Goal: Find specific page/section

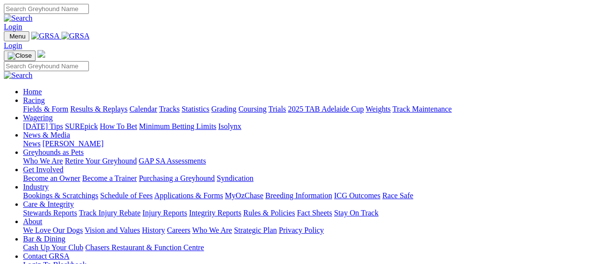
click at [53, 105] on link "Fields & Form" at bounding box center [45, 109] width 45 height 8
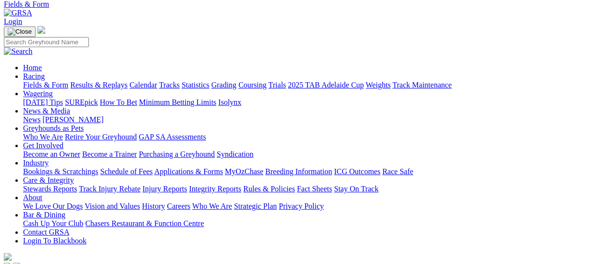
scroll to position [96, 0]
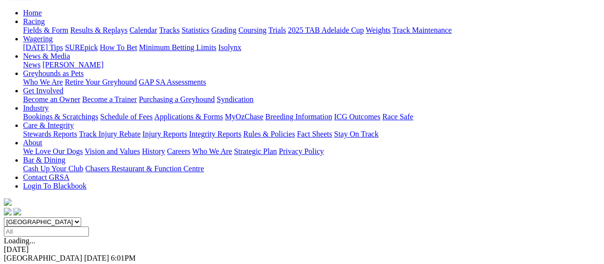
click at [21, 262] on link "F" at bounding box center [19, 266] width 4 height 8
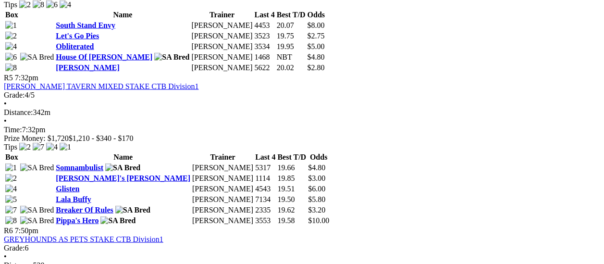
scroll to position [1009, 0]
